Goal: Task Accomplishment & Management: Manage account settings

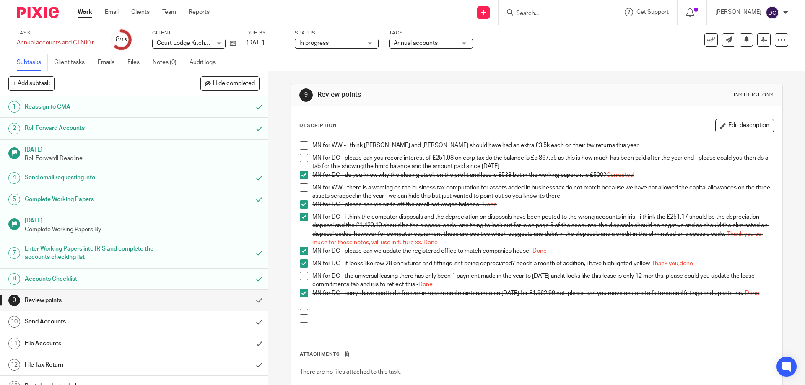
click at [301, 281] on li "MN for DC - the universal leasing there has only been 1 payment made in the yea…" at bounding box center [537, 280] width 474 height 17
click at [302, 278] on span at bounding box center [304, 276] width 8 height 8
click at [755, 124] on button "Edit description" at bounding box center [745, 125] width 59 height 13
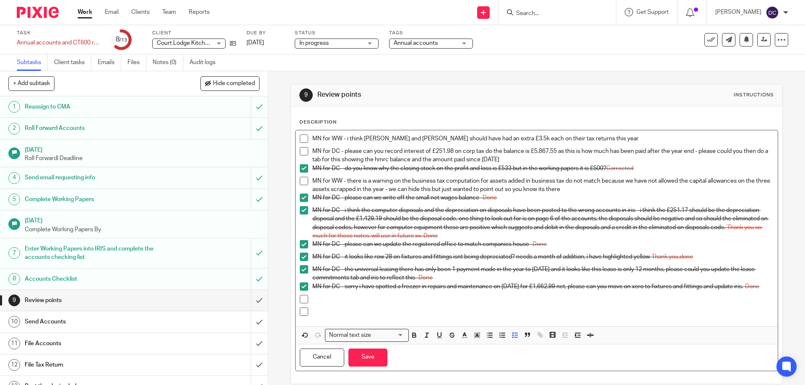
click at [547, 158] on p "MN for DC - please can you record interest of £251.98 on corp tax do the balanc…" at bounding box center [543, 155] width 461 height 17
drag, startPoint x: 544, startPoint y: 161, endPoint x: 532, endPoint y: 159, distance: 11.9
click at [532, 159] on p "MN for DC - please can you record interest of £251.98 on corp tax do the balanc…" at bounding box center [543, 155] width 461 height 17
click at [461, 339] on icon "button" at bounding box center [465, 336] width 8 height 8
click at [466, 350] on li "color:#F44E3B" at bounding box center [467, 347] width 6 height 6
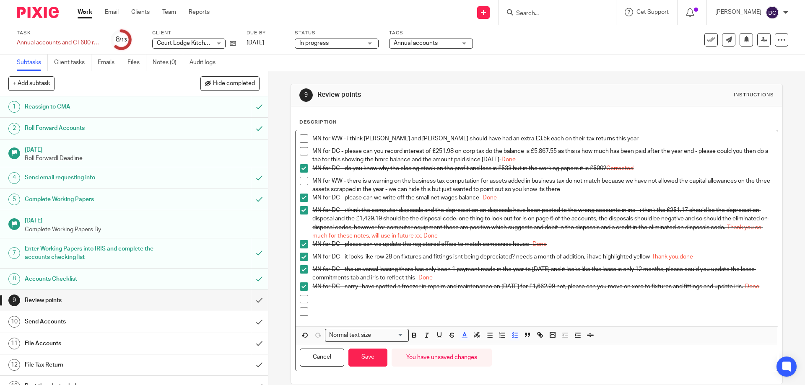
click at [302, 155] on span at bounding box center [304, 151] width 8 height 8
click at [379, 362] on button "Save" at bounding box center [368, 358] width 39 height 18
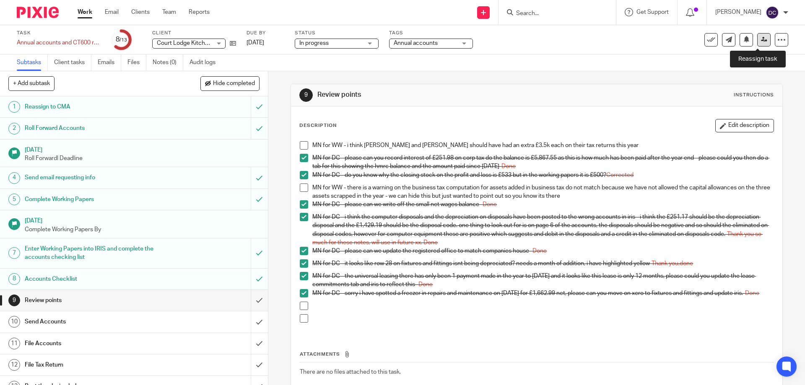
click at [761, 38] on icon at bounding box center [764, 39] width 6 height 6
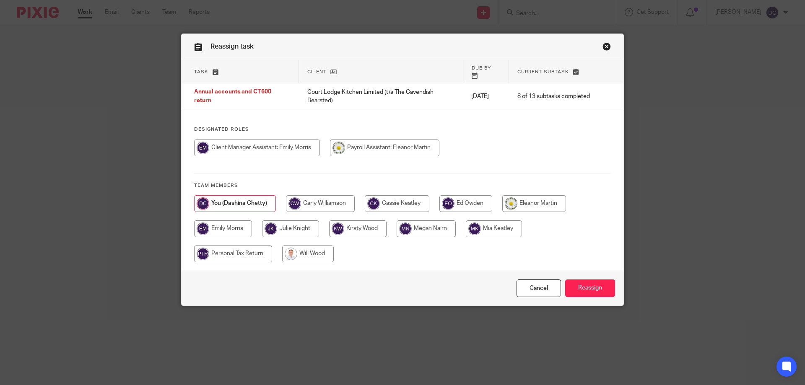
click at [437, 227] on input "radio" at bounding box center [426, 229] width 59 height 17
radio input "true"
click at [596, 280] on input "Reassign" at bounding box center [590, 289] width 50 height 18
